Goal: Communication & Community: Answer question/provide support

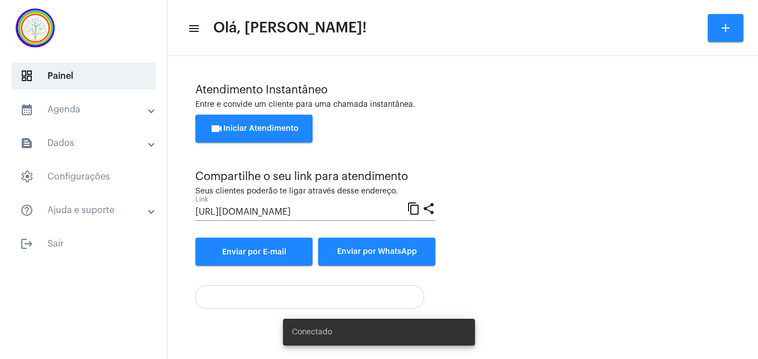
click at [240, 128] on span "videocam Iniciar Atendimento" at bounding box center [254, 129] width 89 height 8
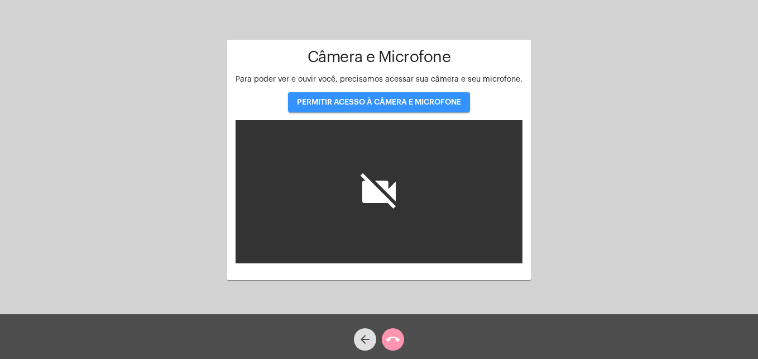
click at [364, 96] on button "PERMITIR ACESSO À CÂMERA E MICROFONE" at bounding box center [379, 102] width 182 height 20
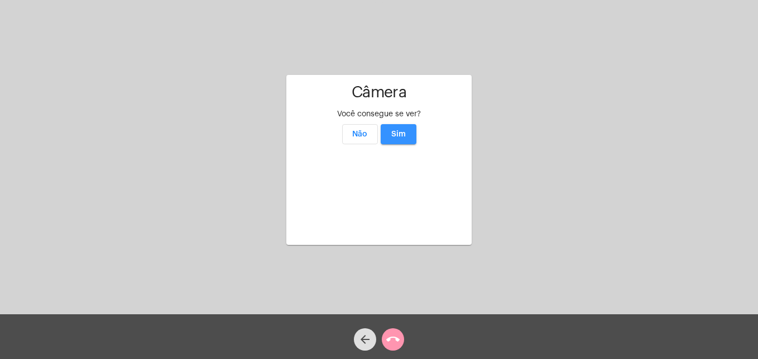
click at [403, 130] on span "Sim" at bounding box center [398, 134] width 15 height 8
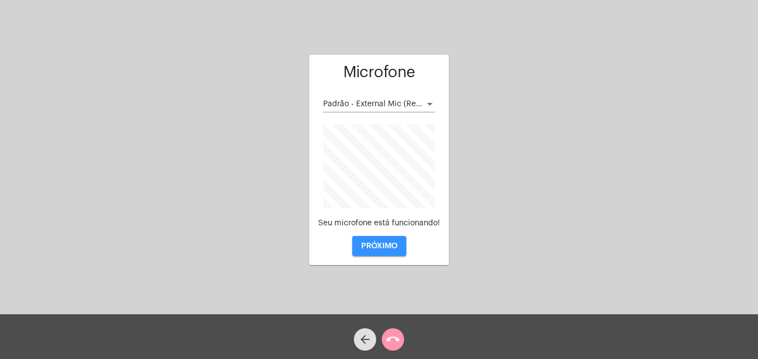
click at [374, 245] on span "PRÓXIMO" at bounding box center [379, 246] width 36 height 8
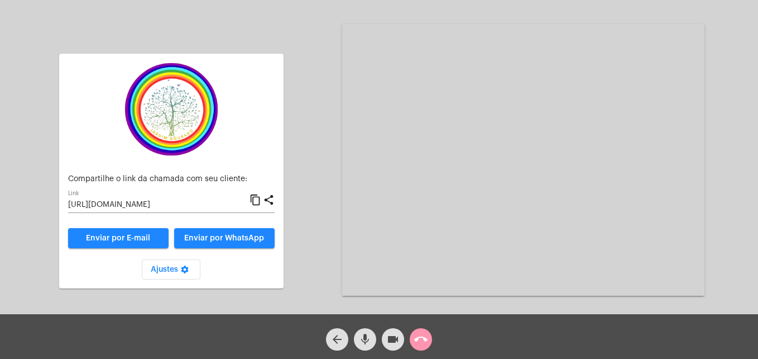
click at [255, 200] on mat-icon "content_copy" at bounding box center [256, 199] width 12 height 13
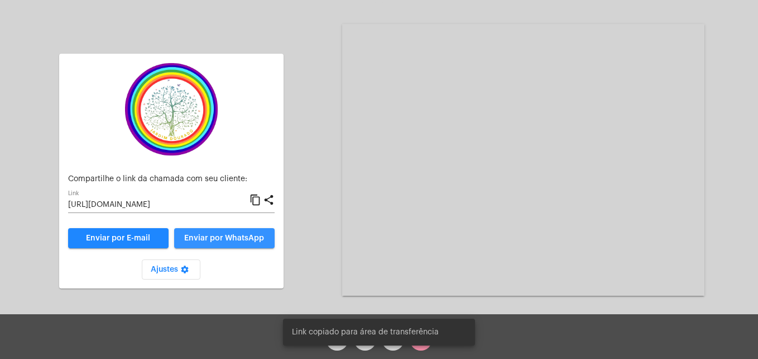
click at [253, 235] on span "Enviar por WhatsApp" at bounding box center [224, 238] width 80 height 8
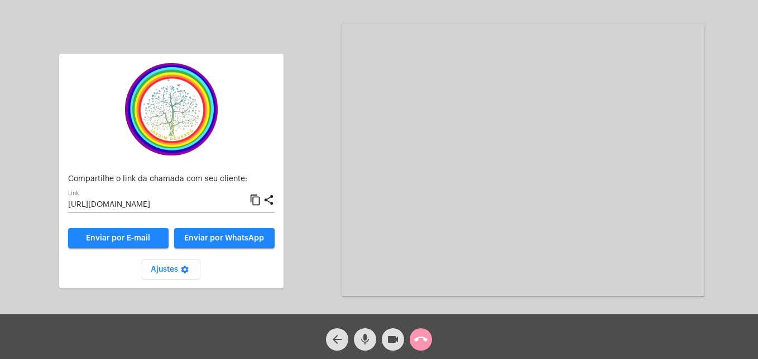
click at [423, 338] on mat-icon "call_end" at bounding box center [420, 338] width 13 height 13
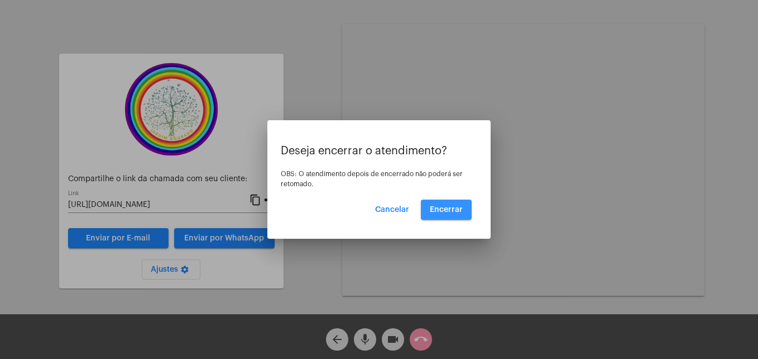
click at [455, 206] on span "Encerrar" at bounding box center [446, 210] width 33 height 8
